Goal: Task Accomplishment & Management: Manage account settings

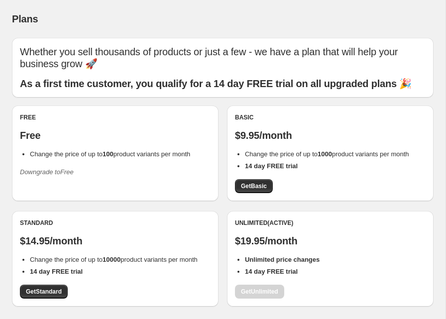
scroll to position [32, 0]
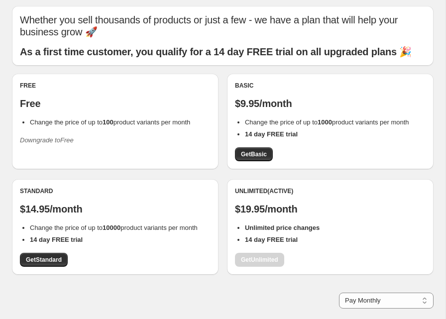
click at [66, 143] on icon "Downgrade to Free" at bounding box center [47, 140] width 54 height 7
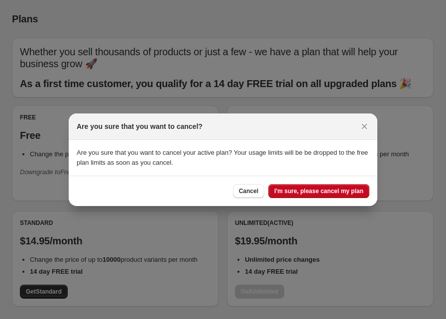
scroll to position [0, 0]
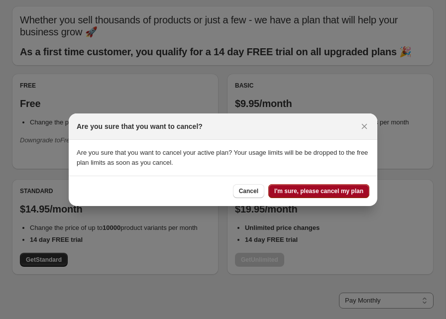
click at [327, 194] on span "I'm sure, please cancel my plan" at bounding box center [319, 191] width 89 height 8
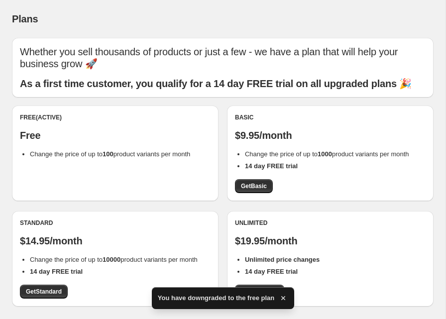
scroll to position [32, 0]
